Goal: Task Accomplishment & Management: Complete application form

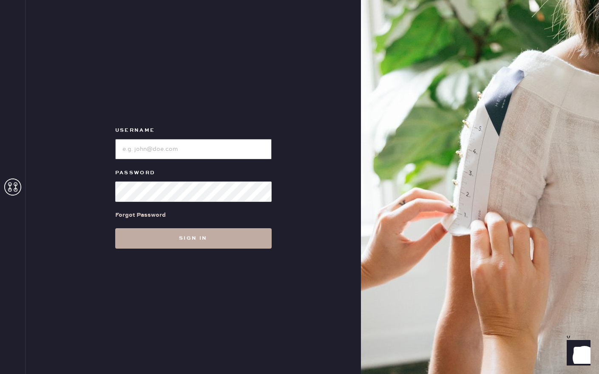
type input "reformationsouthcoastplaza"
click at [192, 234] on button "Sign in" at bounding box center [193, 238] width 157 height 20
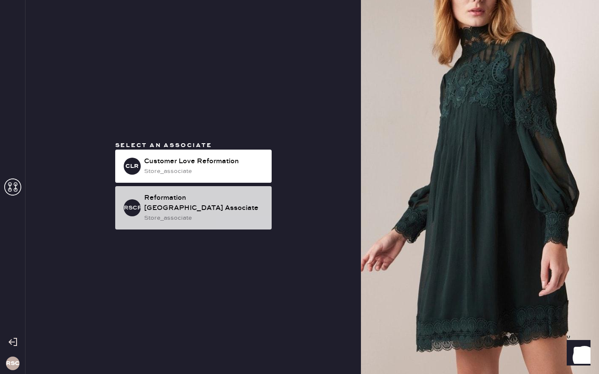
click at [189, 195] on div "Reformation [GEOGRAPHIC_DATA] Associate" at bounding box center [204, 203] width 121 height 20
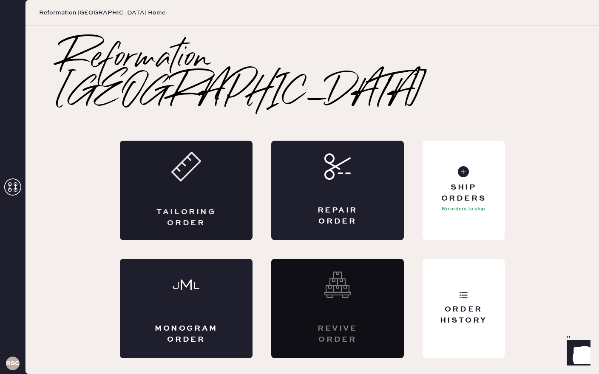
click at [182, 207] on div "Tailoring Order" at bounding box center [186, 217] width 65 height 21
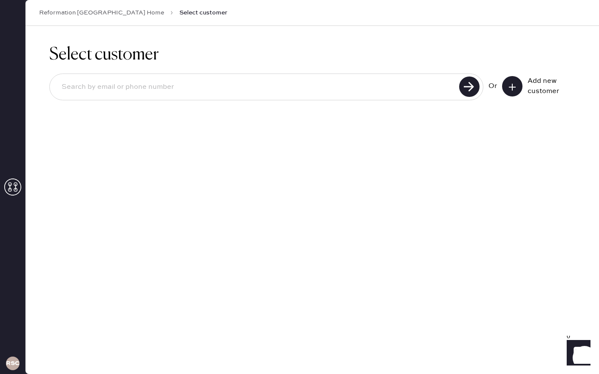
click at [517, 86] on button at bounding box center [512, 86] width 20 height 20
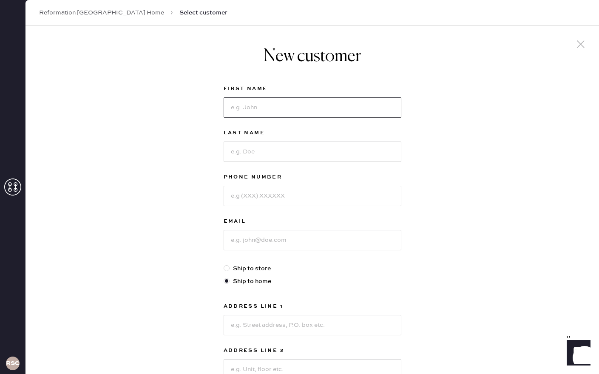
click at [284, 104] on input at bounding box center [313, 107] width 178 height 20
type input "[PERSON_NAME]"
click at [291, 146] on input at bounding box center [313, 152] width 178 height 20
type input "Hadidjaja"
click at [284, 198] on input at bounding box center [313, 196] width 178 height 20
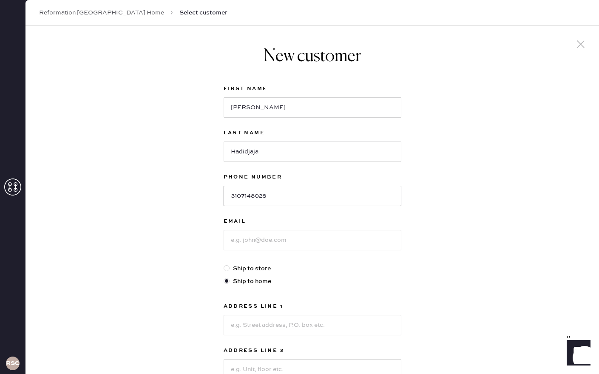
type input "3107148028"
click at [292, 239] on input at bounding box center [313, 240] width 178 height 20
drag, startPoint x: 268, startPoint y: 153, endPoint x: 227, endPoint y: 154, distance: 40.9
click at [227, 154] on input "Hadidjaja" at bounding box center [313, 152] width 178 height 20
click at [256, 238] on input "kaitlin." at bounding box center [313, 240] width 178 height 20
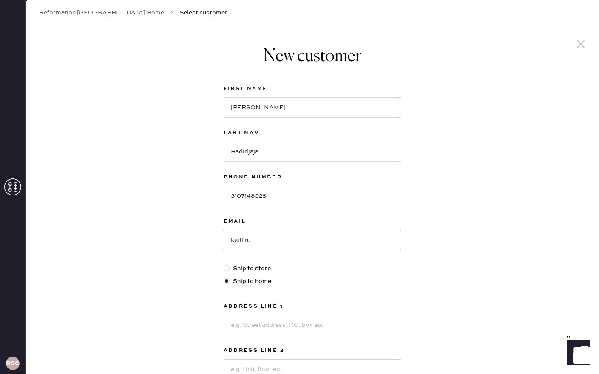
paste input "Hadidjaja"
type input "[EMAIL_ADDRESS][DOMAIN_NAME]"
click at [410, 255] on div "New customer First Name [PERSON_NAME] Last Name Hadidjaja Phone Number [PHONE_N…" at bounding box center [313, 289] width 574 height 527
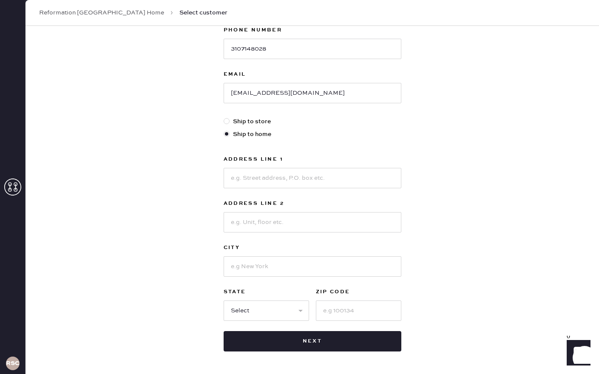
scroll to position [153, 0]
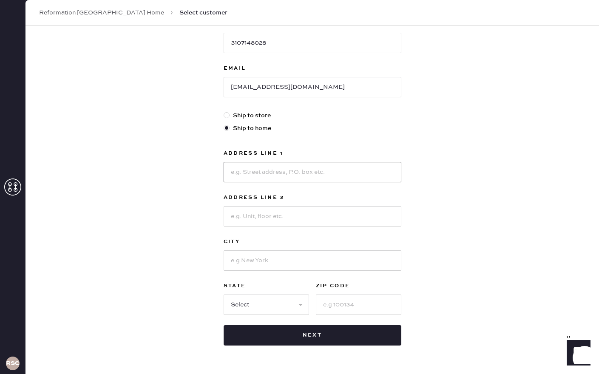
click at [288, 177] on input at bounding box center [313, 172] width 178 height 20
type input "[STREET_ADDRESS]"
click at [273, 214] on input at bounding box center [313, 216] width 178 height 20
type input "Apt 2087"
click at [261, 262] on input at bounding box center [313, 261] width 178 height 20
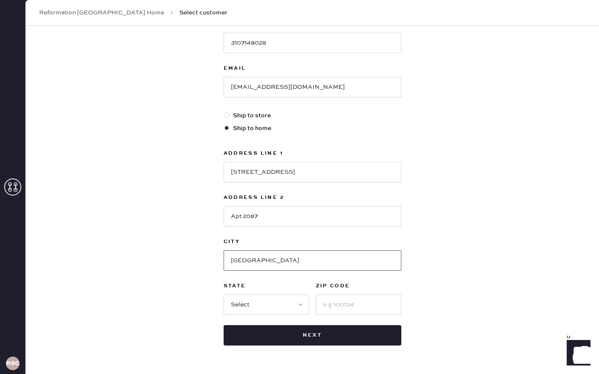
type input "[GEOGRAPHIC_DATA]"
click at [345, 309] on input at bounding box center [358, 305] width 85 height 20
type input "90064"
click at [293, 306] on select "Select AK AL AR AZ CA CO CT [GEOGRAPHIC_DATA] DE FL [GEOGRAPHIC_DATA] HI [GEOGR…" at bounding box center [266, 305] width 85 height 20
select select "CA"
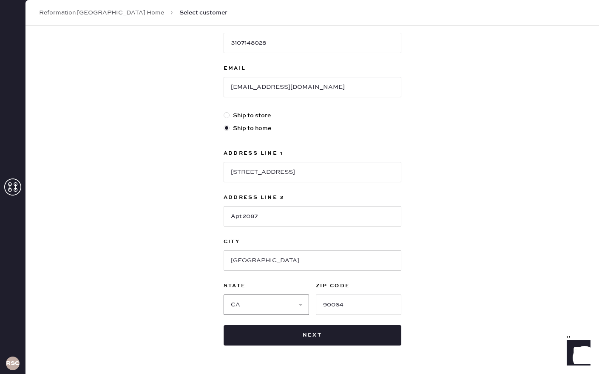
click at [224, 295] on select "Select AK AL AR AZ CA CO CT [GEOGRAPHIC_DATA] DE FL [GEOGRAPHIC_DATA] HI [GEOGR…" at bounding box center [266, 305] width 85 height 20
click at [415, 145] on div "New customer First Name [PERSON_NAME] Last Name Hadidjaja Phone Number [PHONE_N…" at bounding box center [313, 136] width 574 height 527
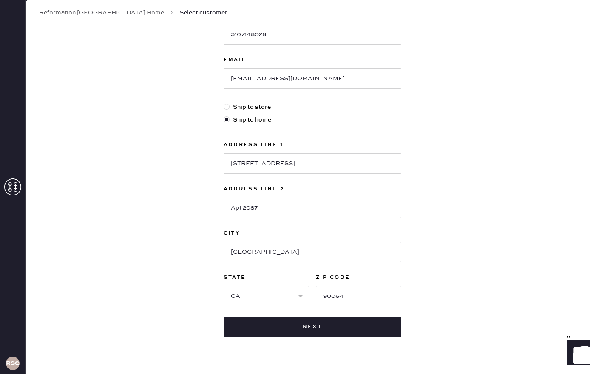
scroll to position [171, 0]
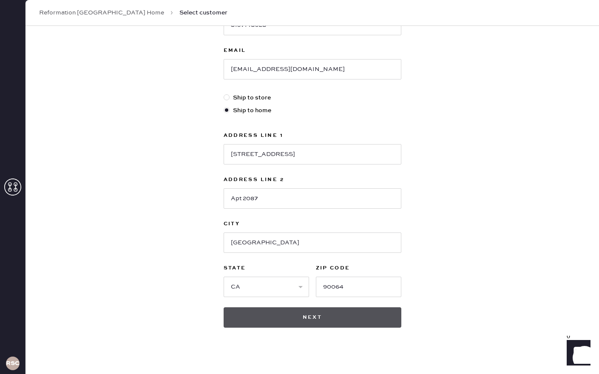
click at [302, 318] on button "Next" at bounding box center [313, 318] width 178 height 20
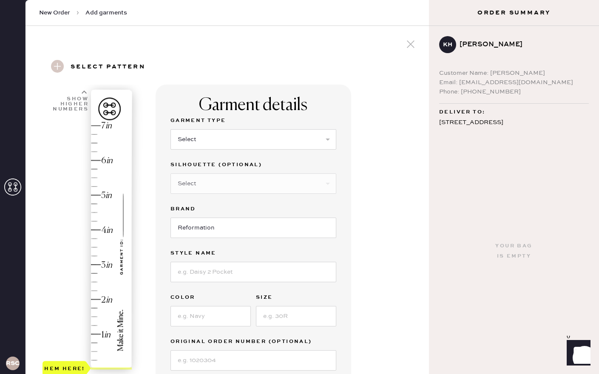
click at [364, 139] on div "Garment details Garment Type Select Basic Skirt Jeans Leggings Pants Shorts Bas…" at bounding box center [289, 277] width 267 height 384
click at [325, 133] on select "Select Basic Skirt Jeans Leggings Pants Shorts Basic Sleeved Dress Basic Sleeve…" at bounding box center [254, 139] width 166 height 20
click at [171, 129] on select "Select Basic Skirt Jeans Leggings Pants Shorts Basic Sleeved Dress Basic Sleeve…" at bounding box center [254, 139] width 166 height 20
click at [322, 139] on select "Select Basic Skirt Jeans Leggings Pants Shorts Basic Sleeved Dress Basic Sleeve…" at bounding box center [254, 139] width 166 height 20
select select "2"
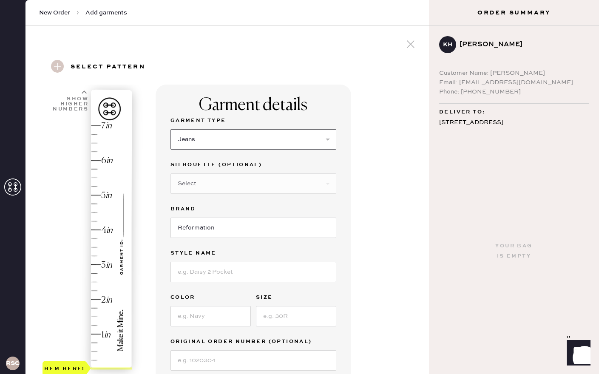
click at [171, 129] on select "Select Basic Skirt Jeans Leggings Pants Shorts Basic Sleeved Dress Basic Sleeve…" at bounding box center [254, 139] width 166 height 20
click at [231, 276] on input at bounding box center [254, 272] width 166 height 20
type input "[PERSON_NAME]"
click at [219, 319] on input at bounding box center [211, 316] width 80 height 20
type input "[PERSON_NAME]"
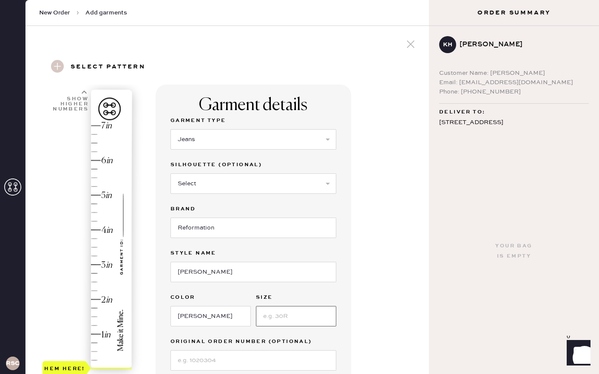
click at [292, 319] on input at bounding box center [296, 316] width 80 height 20
type input "26"
type input "4"
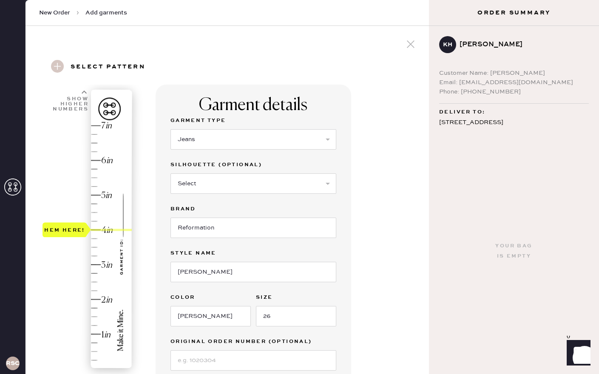
click at [107, 229] on div "Hem here!" at bounding box center [88, 247] width 91 height 251
click at [398, 305] on div "Garment details Garment Type Select Basic Skirt Jeans Leggings Pants Shorts Bas…" at bounding box center [289, 318] width 267 height 466
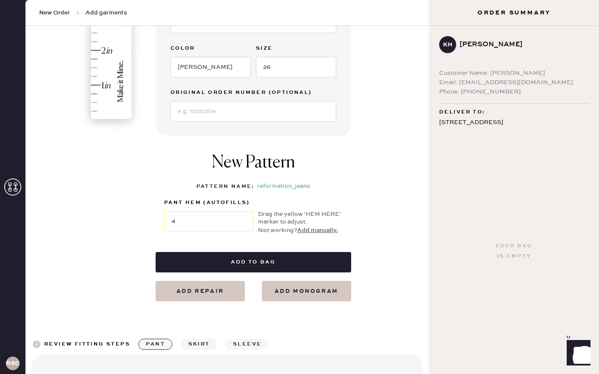
scroll to position [255, 0]
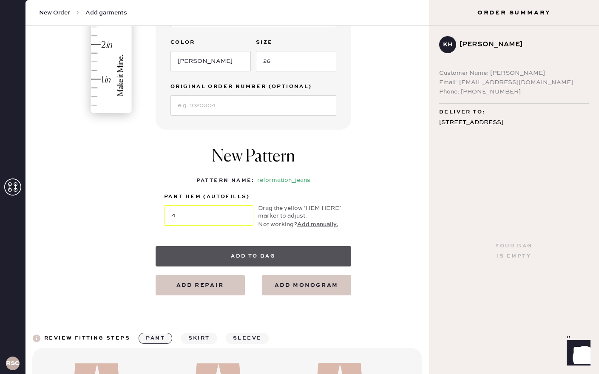
click at [278, 256] on button "Add to bag" at bounding box center [254, 256] width 196 height 20
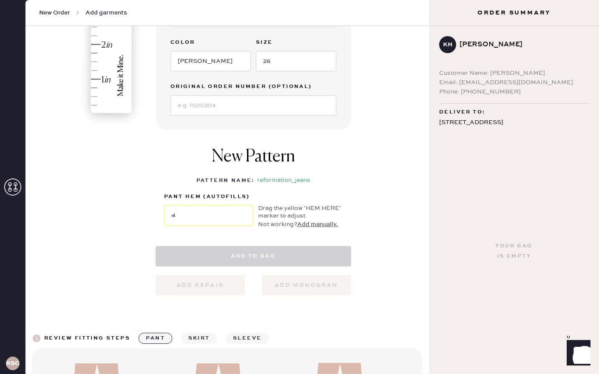
select select
select select "2"
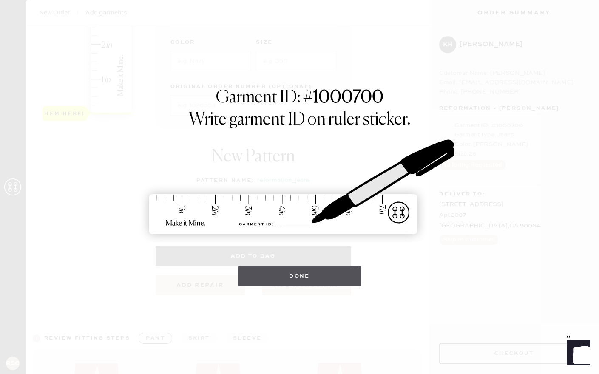
click at [302, 276] on button "Done" at bounding box center [299, 276] width 123 height 20
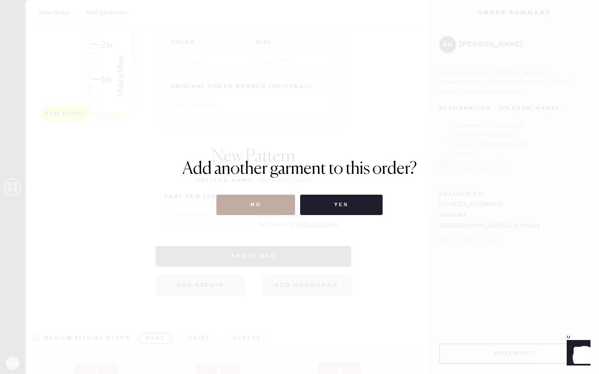
click at [282, 202] on button "No" at bounding box center [255, 205] width 79 height 20
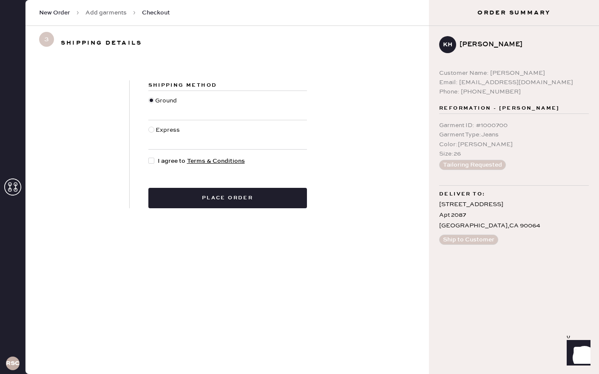
click at [154, 159] on div at bounding box center [151, 161] width 6 height 6
click at [149, 157] on input "I agree to Terms & Conditions" at bounding box center [148, 157] width 0 height 0
checkbox input "true"
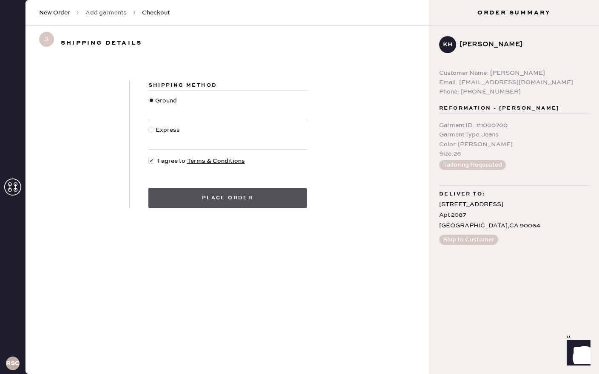
click at [160, 194] on button "Place order" at bounding box center [227, 198] width 159 height 20
